Goal: Obtain resource: Download file/media

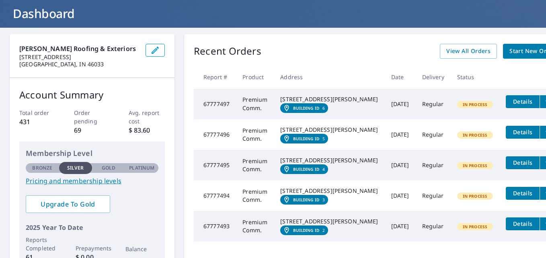
scroll to position [25, 0]
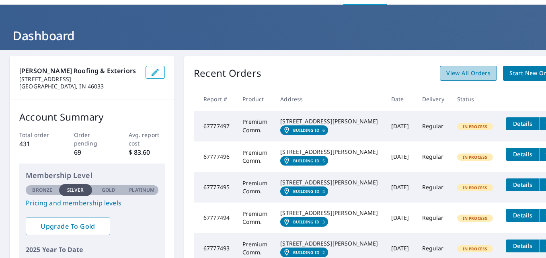
click at [446, 75] on span "View All Orders" at bounding box center [468, 73] width 44 height 10
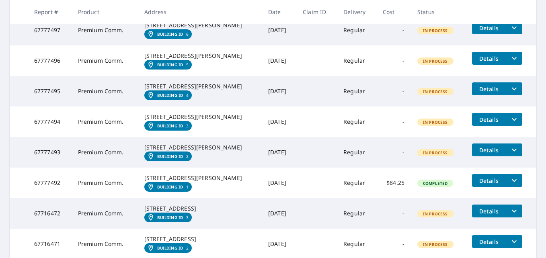
scroll to position [98, 0]
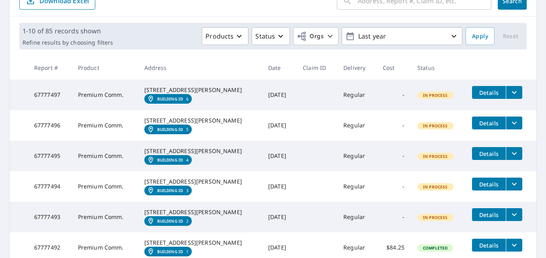
drag, startPoint x: 530, startPoint y: 141, endPoint x: 415, endPoint y: 56, distance: 143.2
click at [415, 56] on th "Status" at bounding box center [438, 68] width 55 height 24
click at [514, 96] on button "filesDropdownBtn-67777497" at bounding box center [513, 92] width 16 height 13
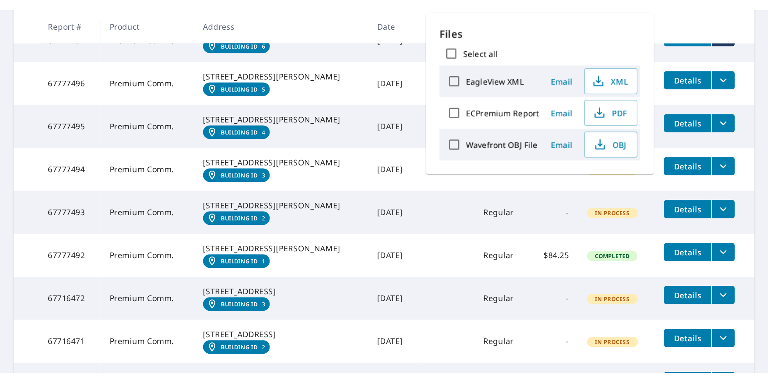
scroll to position [172, 0]
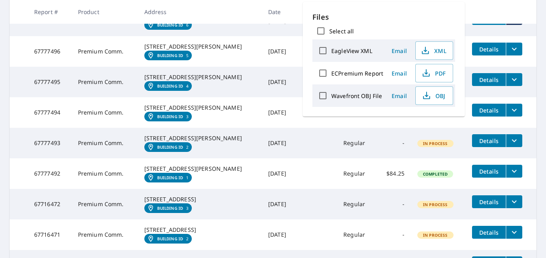
click at [510, 176] on icon "filesDropdownBtn-67777492" at bounding box center [514, 171] width 10 height 10
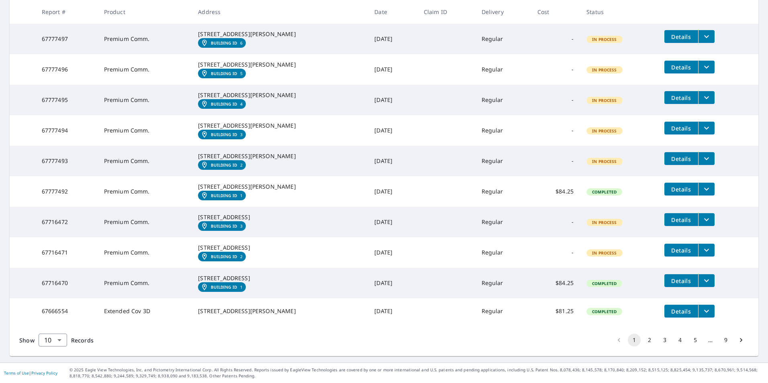
click at [545, 257] on button "filesDropdownBtn-67716470" at bounding box center [706, 280] width 16 height 13
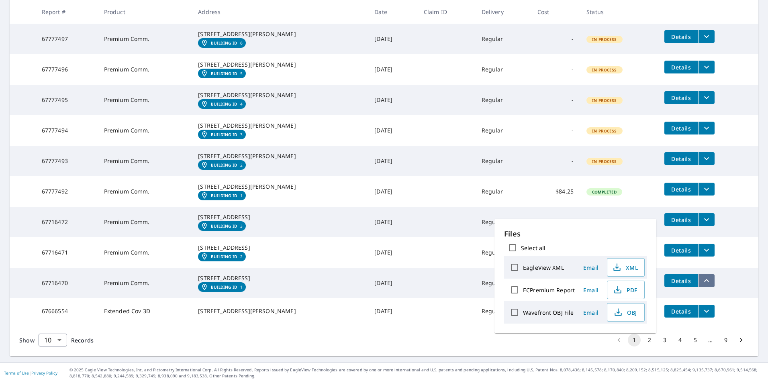
click at [545, 257] on button "filesDropdownBtn-67716470" at bounding box center [706, 280] width 16 height 13
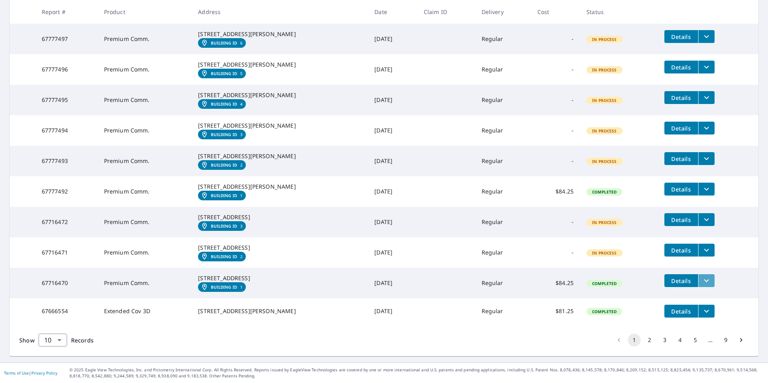
click at [545, 257] on icon "filesDropdownBtn-67716470" at bounding box center [707, 281] width 10 height 10
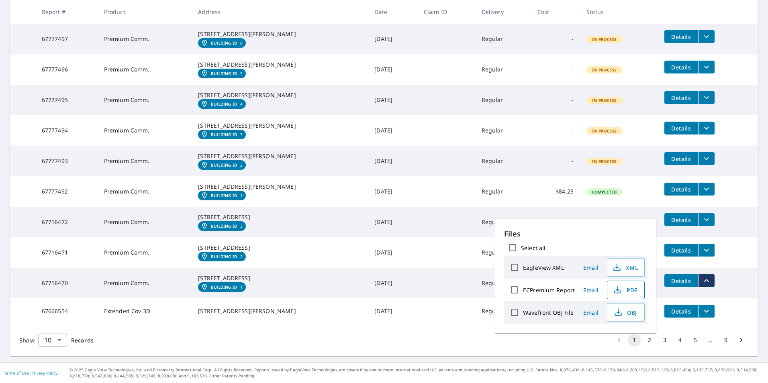
click at [545, 257] on span "PDF" at bounding box center [625, 290] width 26 height 10
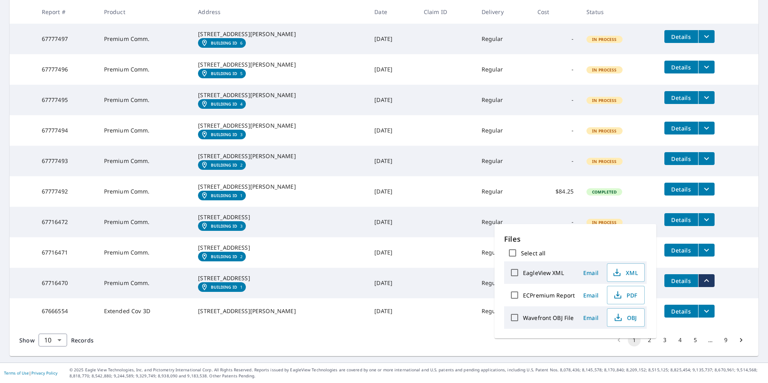
scroll to position [167, 0]
click at [545, 194] on icon "filesDropdownBtn-67777492" at bounding box center [707, 189] width 10 height 10
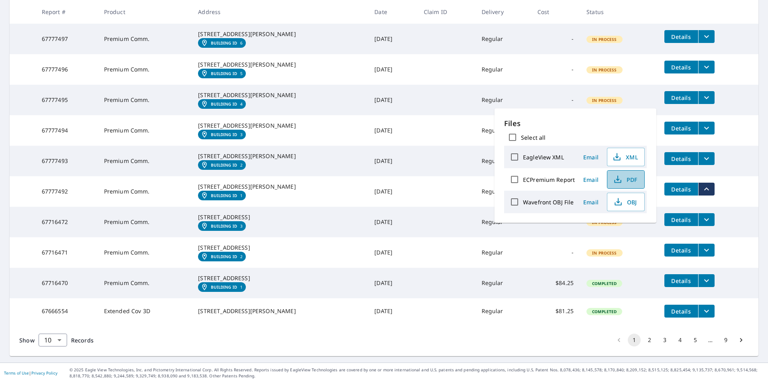
click at [545, 181] on span "PDF" at bounding box center [625, 180] width 26 height 10
click at [545, 182] on span "PDF" at bounding box center [625, 180] width 26 height 10
click at [545, 202] on td "Details" at bounding box center [708, 189] width 100 height 26
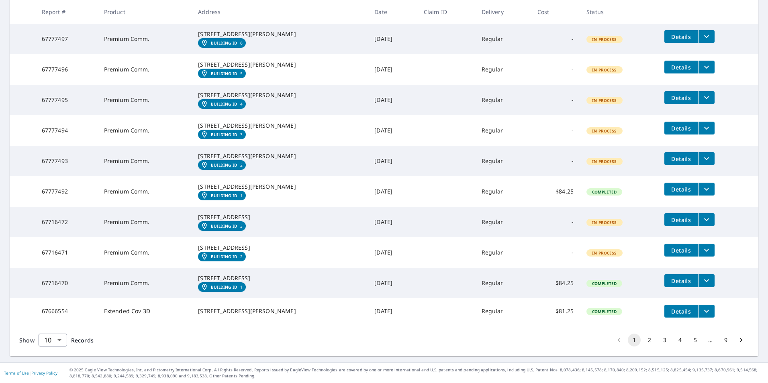
click at [545, 163] on icon "filesDropdownBtn-67777493" at bounding box center [707, 159] width 10 height 10
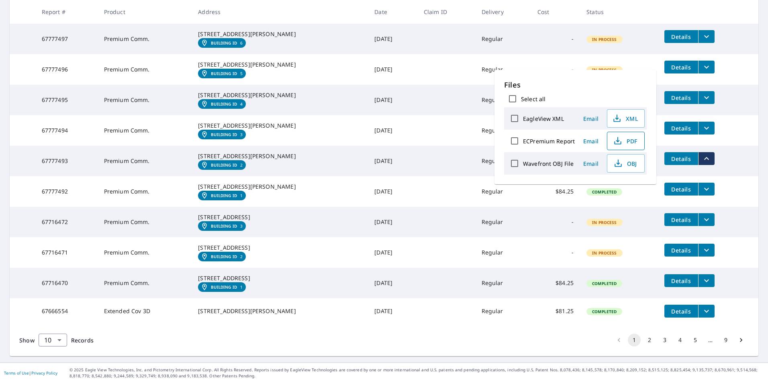
click at [545, 144] on span "PDF" at bounding box center [625, 141] width 26 height 10
